Goal: Task Accomplishment & Management: Use online tool/utility

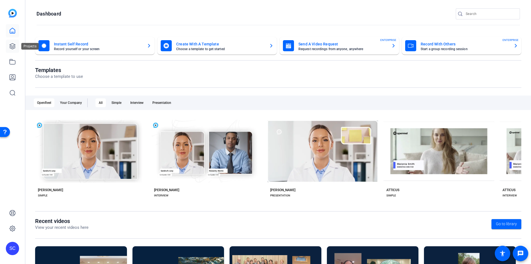
click at [12, 43] on icon at bounding box center [13, 46] width 6 height 6
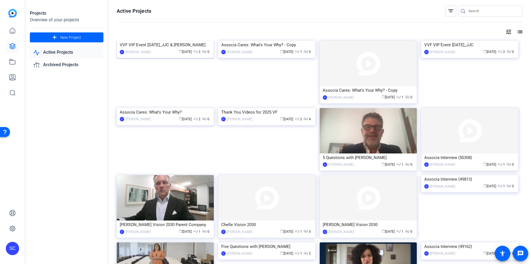
click at [152, 41] on img at bounding box center [165, 41] width 97 height 0
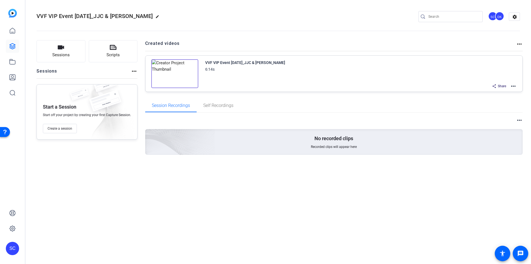
click at [514, 85] on mat-icon "more_horiz" at bounding box center [513, 86] width 7 height 7
click at [500, 90] on span "Edit in Creator" at bounding box center [493, 92] width 38 height 7
click at [10, 57] on link at bounding box center [12, 61] width 13 height 13
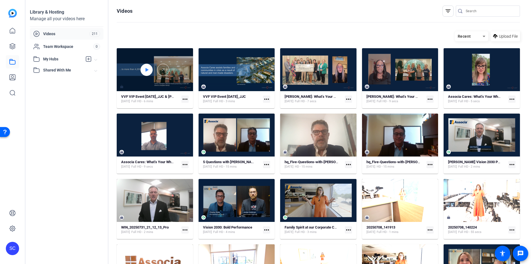
click at [149, 72] on div at bounding box center [147, 70] width 12 height 12
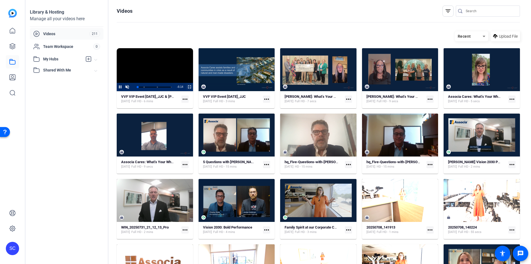
click at [186, 87] on span "Video Player" at bounding box center [186, 87] width 0 height 8
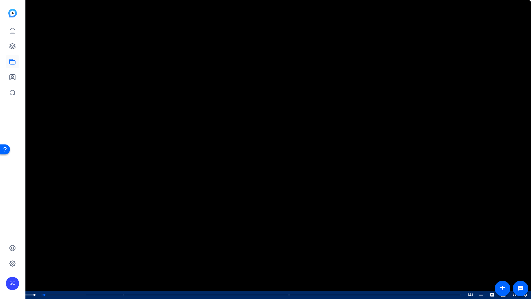
click at [15, 263] on span "Video Player" at bounding box center [16, 295] width 11 height 0
click at [82, 263] on div "Loaded : 13.66% 0:48 0:06 A sense of purpose and fulfillment through Associate …" at bounding box center [243, 294] width 442 height 8
click at [152, 263] on div "Loaded : 29.45% 1:49 0:51 A sense of purpose and fulfillment through Associate …" at bounding box center [243, 294] width 442 height 8
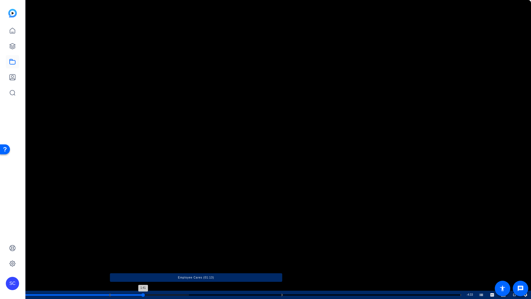
click at [143, 263] on div "Loaded : 37.57% 1:41 1:41 A sense of purpose and fulfillment through Associate …" at bounding box center [243, 294] width 436 height 1
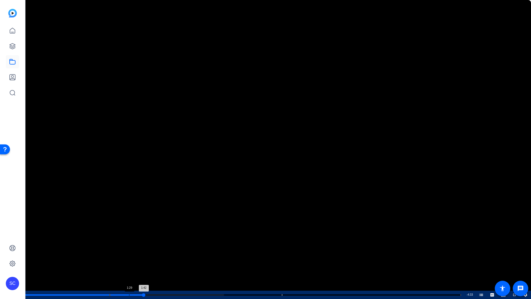
click at [129, 263] on div "Loaded : 45.68% 1:29 1:42 A sense of purpose and fulfillment through Associate …" at bounding box center [243, 294] width 442 height 8
click at [110, 263] on div "Loaded : 45.68% 1:13 1:30 A sense of purpose and fulfillment through Associate …" at bounding box center [243, 294] width 442 height 8
click at [0, 263] on span "Video Player" at bounding box center [0, 294] width 0 height 8
click at [509, 263] on span "Video Player" at bounding box center [509, 294] width 0 height 8
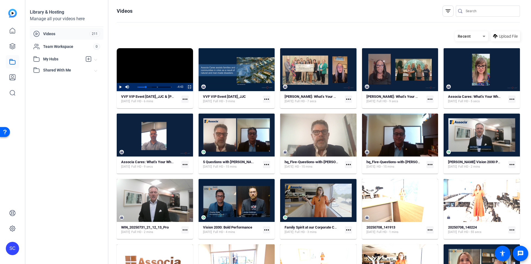
click at [186, 84] on span "Video Player" at bounding box center [186, 87] width 0 height 8
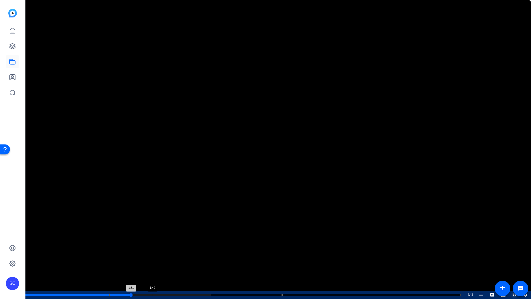
click at [152, 263] on div "Loaded : 42.69% 1:49 1:31 A sense of purpose and fulfillment through Associate …" at bounding box center [243, 294] width 442 height 8
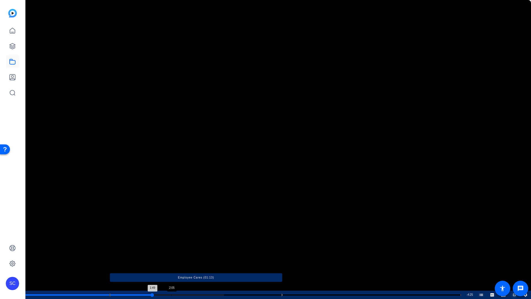
click at [171, 263] on div "Loaded : 45.68% 2:05 1:49 A sense of purpose and fulfillment through Associate …" at bounding box center [243, 294] width 436 height 1
click at [183, 263] on div "Loaded : 50.80% 2:16 2:05 A sense of purpose and fulfillment through Associate …" at bounding box center [243, 294] width 436 height 1
click at [193, 263] on div "Loaded : 50.80% 2:24 2:16 A sense of purpose and fulfillment through Associate …" at bounding box center [243, 294] width 436 height 1
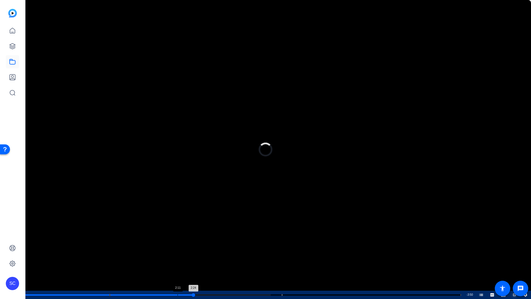
click at [178, 263] on div "Loaded : 56.36% 2:11 2:24 A sense of purpose and fulfillment through Associate …" at bounding box center [243, 294] width 442 height 8
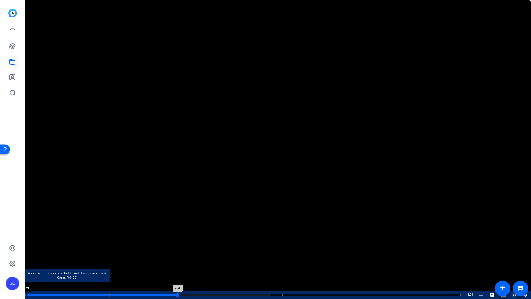
click at [25, 263] on div "Progress Bar" at bounding box center [67, 294] width 85 height 3
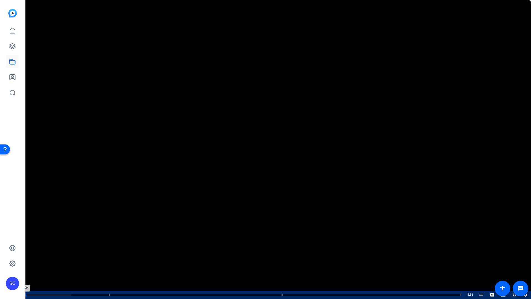
click at [25, 263] on div "0:00" at bounding box center [25, 294] width 0 height 1
click at [0, 263] on span "Video Player" at bounding box center [0, 294] width 0 height 8
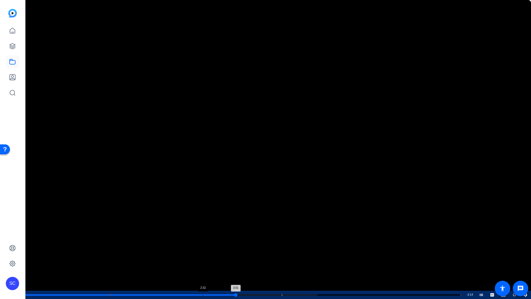
click at [202, 263] on div "Loaded : 67.03% 2:32 3:01 A sense of purpose and fulfillment through Associate …" at bounding box center [243, 294] width 442 height 8
click at [0, 263] on span "Video Player" at bounding box center [0, 294] width 0 height 8
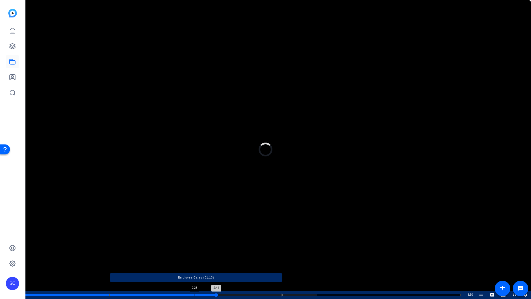
click at [194, 263] on div "Progress Bar" at bounding box center [163, 294] width 106 height 3
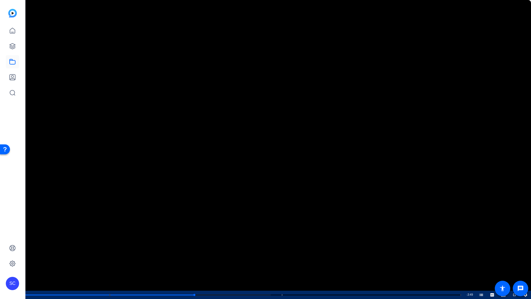
click at [0, 263] on span "Video Player" at bounding box center [0, 294] width 0 height 8
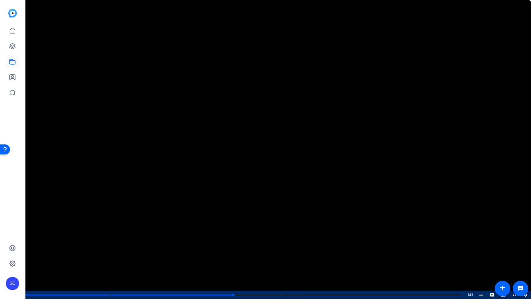
click at [0, 263] on span "Video Player" at bounding box center [0, 294] width 0 height 8
click at [0, 263] on button "Pause" at bounding box center [5, 294] width 11 height 8
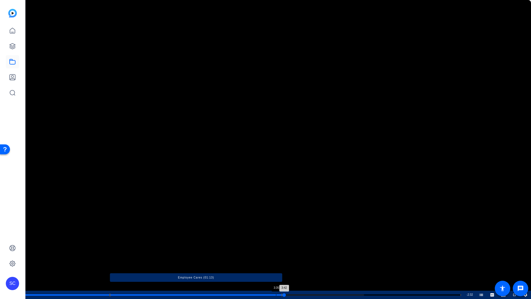
click at [276, 263] on div "Loaded : 77.71% 3:35 3:42 A sense of purpose and fulfillment through Associate …" at bounding box center [243, 294] width 436 height 1
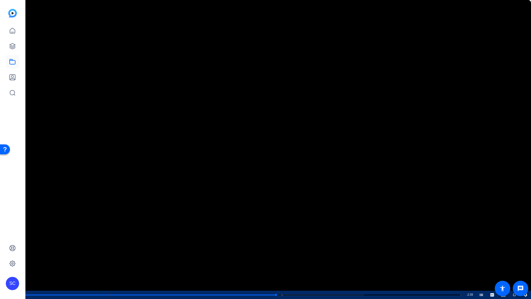
click at [0, 263] on span "Video Player" at bounding box center [0, 294] width 0 height 8
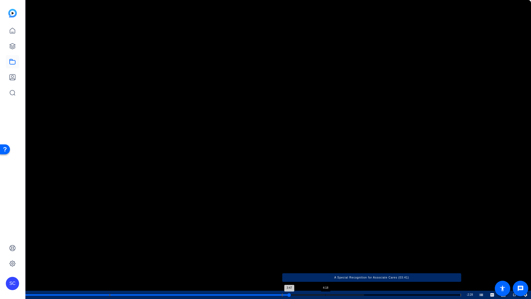
click at [325, 263] on div "Loaded : 77.71% 4:18 3:47 A sense of purpose and fulfillment through Associate …" at bounding box center [243, 294] width 436 height 1
click at [286, 263] on div "Loaded : 88.39% 3:44 4:22 A sense of purpose and fulfillment through Associate …" at bounding box center [243, 294] width 436 height 1
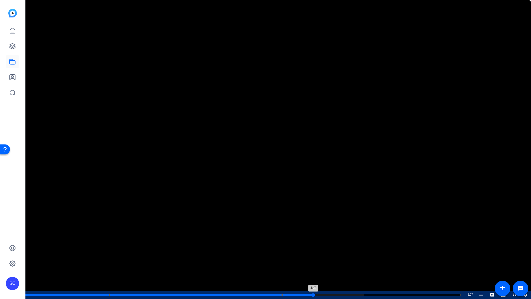
click at [313, 263] on div "Loaded : 77.71% 4:07 3:47 A sense of purpose and fulfillment through Associate …" at bounding box center [243, 294] width 442 height 8
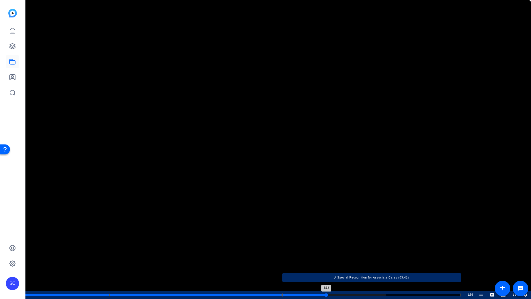
click at [326, 263] on div "Loaded : 82.83% 4:18 4:18 A sense of purpose and fulfillment through Associate …" at bounding box center [243, 294] width 436 height 1
click at [334, 263] on div "Loaded : 85.39% 4:25 4:19 A sense of purpose and fulfillment through Associate …" at bounding box center [243, 294] width 436 height 1
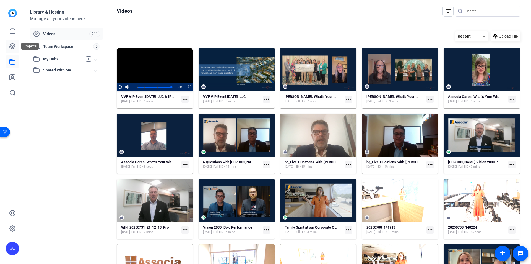
click at [12, 44] on icon at bounding box center [12, 46] width 7 height 7
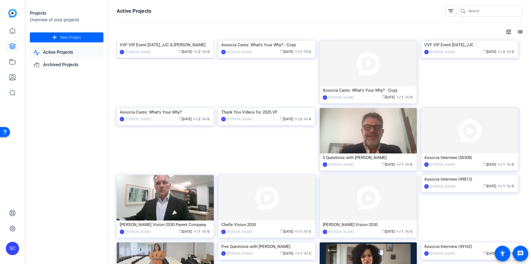
click at [194, 41] on img at bounding box center [165, 41] width 97 height 0
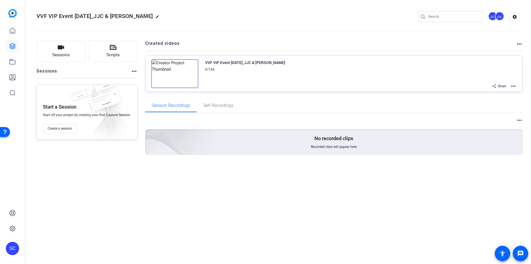
click at [521, 45] on mat-icon "more_horiz" at bounding box center [519, 44] width 7 height 7
click at [520, 118] on div at bounding box center [265, 132] width 531 height 264
click at [513, 84] on mat-icon "more_horiz" at bounding box center [513, 86] width 7 height 7
click at [505, 91] on span "Edit in Creator" at bounding box center [493, 92] width 38 height 7
